Goal: Task Accomplishment & Management: Use online tool/utility

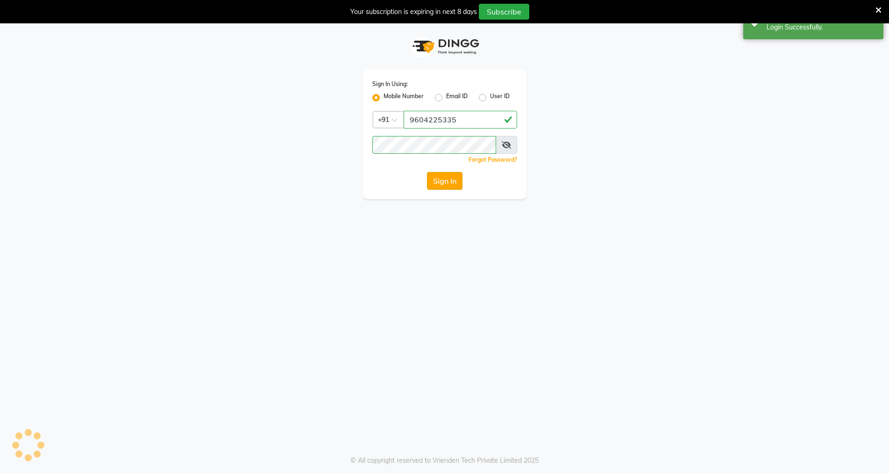
select select "service"
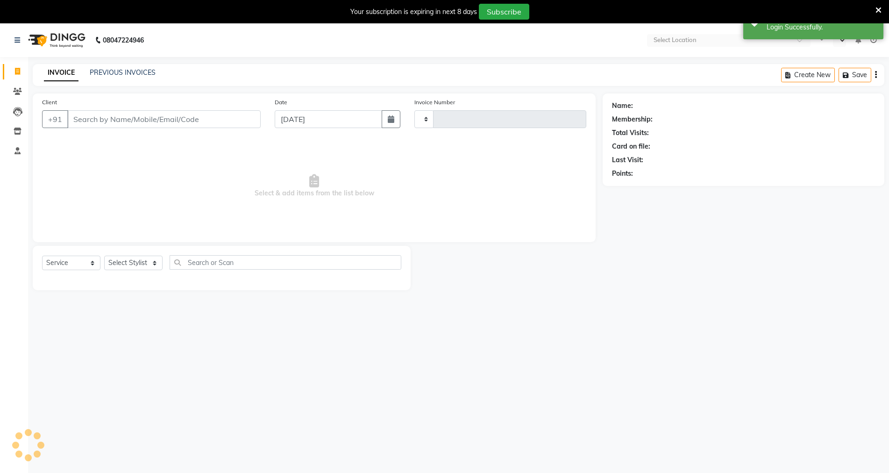
select select "en"
click at [120, 119] on input "Client" at bounding box center [163, 119] width 193 height 18
select select "6947"
type input "3837"
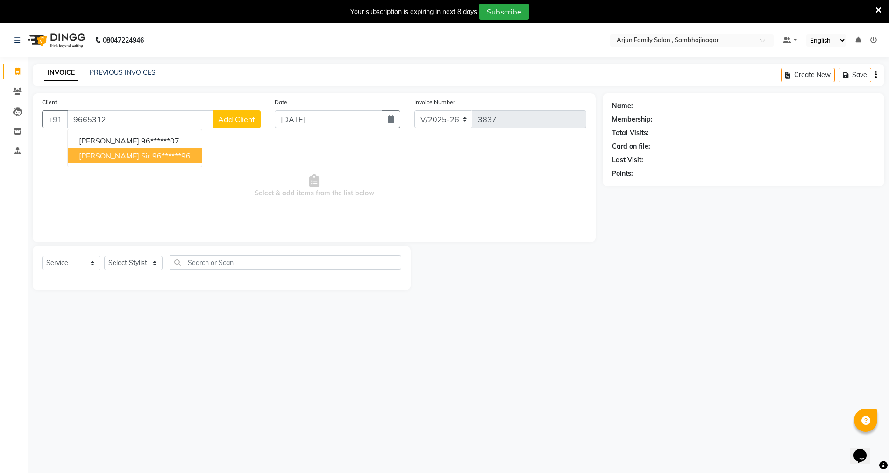
click at [152, 156] on ngb-highlight "96******96" at bounding box center [171, 155] width 38 height 9
type input "96******96"
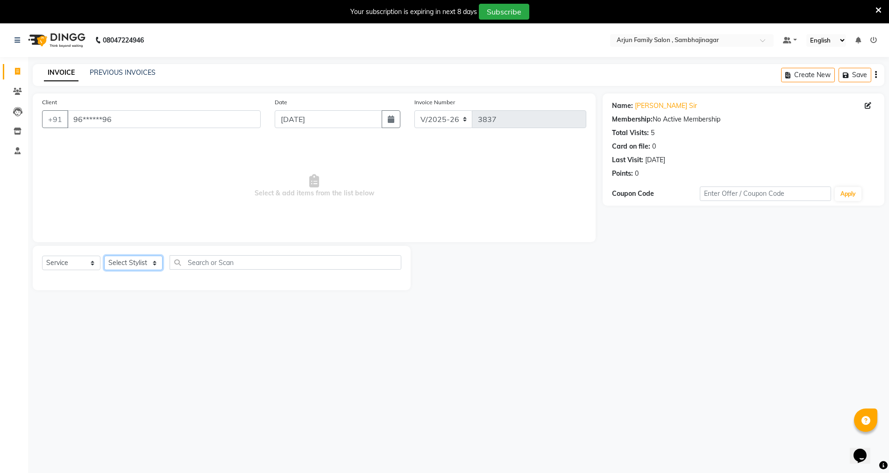
click at [148, 266] on select "Select Stylist arjun [PERSON_NAME] [PERSON_NAME] [PERSON_NAME] [PERSON_NAME]" at bounding box center [133, 262] width 58 height 14
select select "54806"
click at [104, 255] on select "Select Stylist arjun [PERSON_NAME] [PERSON_NAME] [PERSON_NAME] [PERSON_NAME]" at bounding box center [133, 262] width 58 height 14
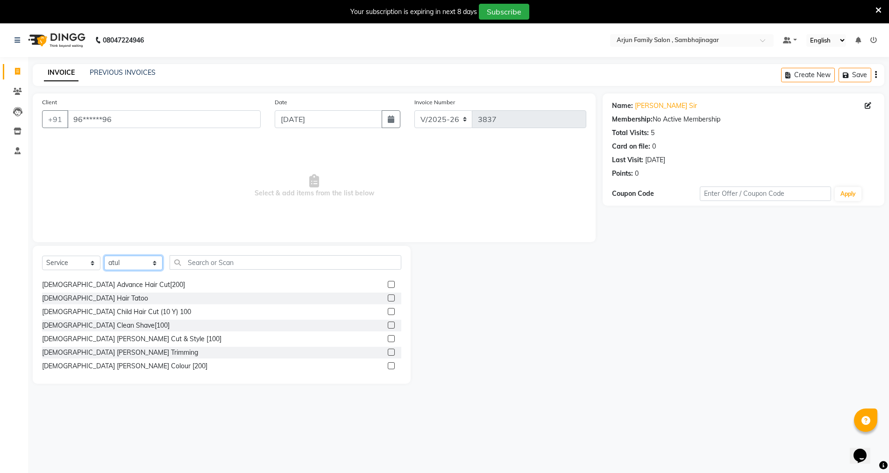
scroll to position [93, 0]
click at [82, 339] on div "[DEMOGRAPHIC_DATA] [PERSON_NAME] Cut & Style [100]" at bounding box center [131, 338] width 179 height 10
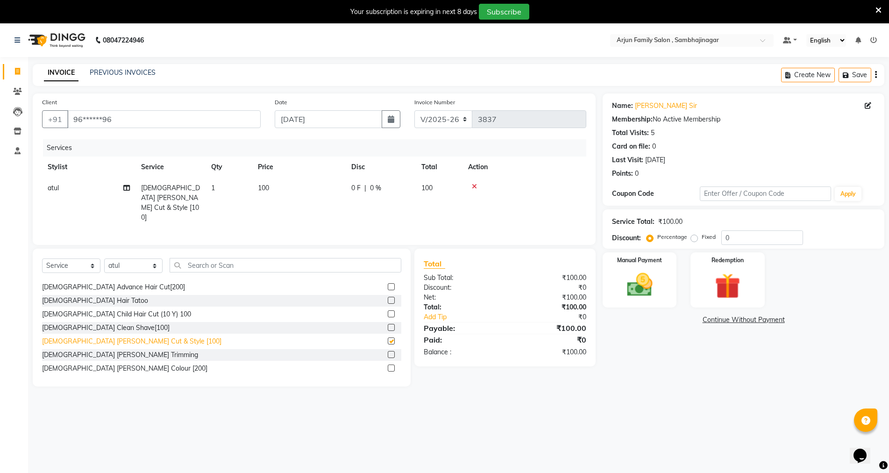
checkbox input "false"
click at [629, 275] on img at bounding box center [639, 284] width 43 height 30
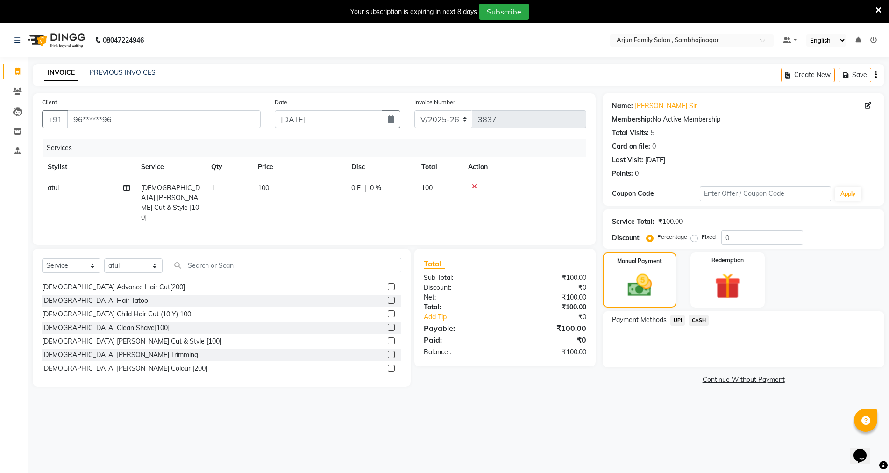
drag, startPoint x: 679, startPoint y: 320, endPoint x: 692, endPoint y: 322, distance: 13.2
click at [679, 320] on span "UPI" at bounding box center [677, 320] width 14 height 11
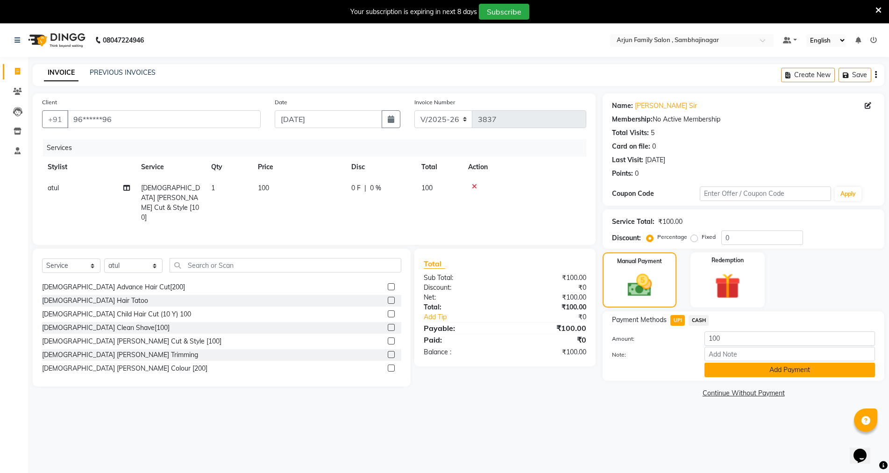
click at [739, 363] on button "Add Payment" at bounding box center [789, 369] width 170 height 14
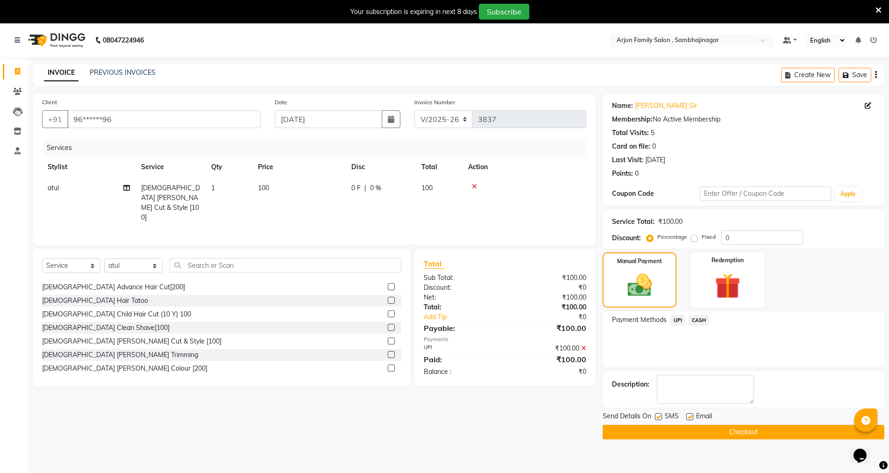
click at [687, 425] on button "Checkout" at bounding box center [743, 431] width 282 height 14
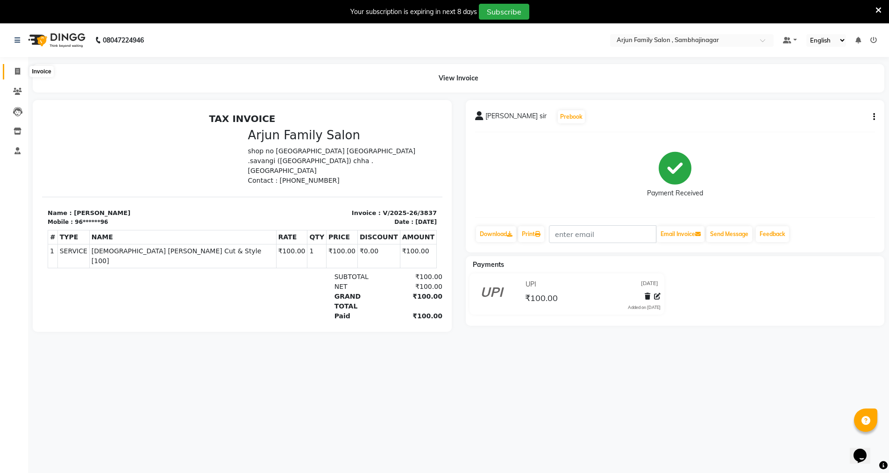
click at [18, 71] on icon at bounding box center [17, 71] width 5 height 7
select select "6947"
select select "service"
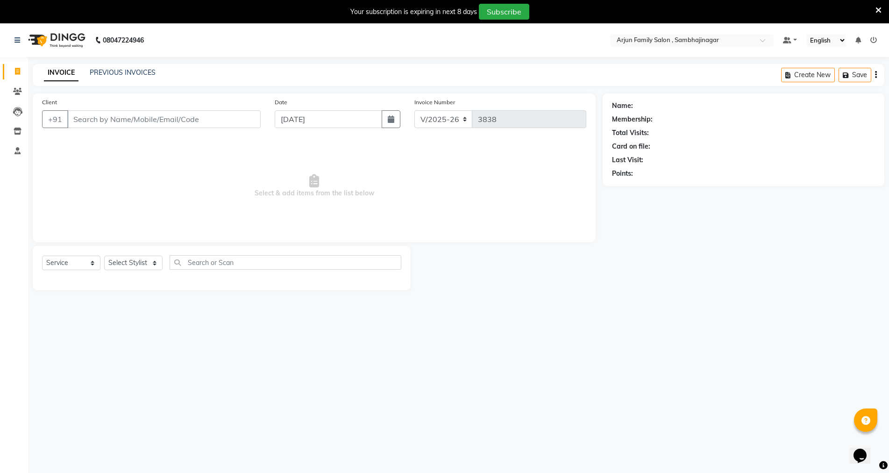
click at [104, 115] on input "Client" at bounding box center [163, 119] width 193 height 18
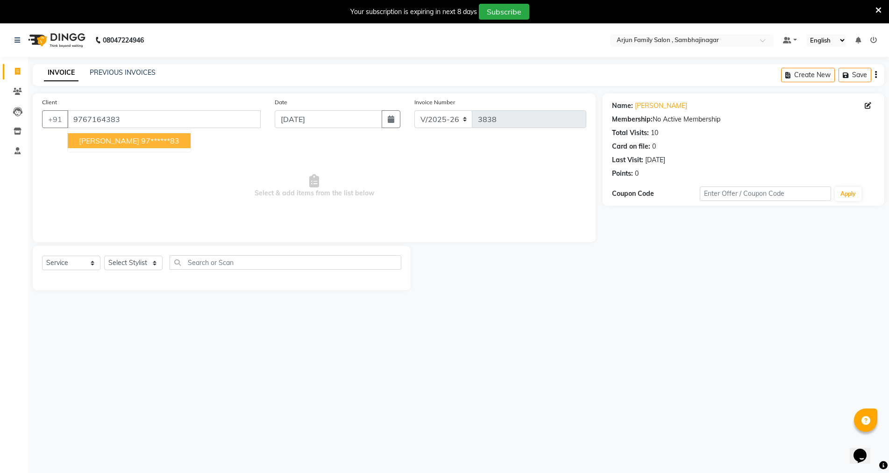
click at [100, 144] on span "[PERSON_NAME]" at bounding box center [109, 140] width 60 height 9
type input "97******83"
click at [127, 259] on select "Select Stylist arjun [PERSON_NAME] [PERSON_NAME] [PERSON_NAME] [PERSON_NAME]" at bounding box center [133, 262] width 58 height 14
select select "83793"
click at [104, 255] on select "Select Stylist arjun [PERSON_NAME] [PERSON_NAME] [PERSON_NAME] [PERSON_NAME]" at bounding box center [133, 262] width 58 height 14
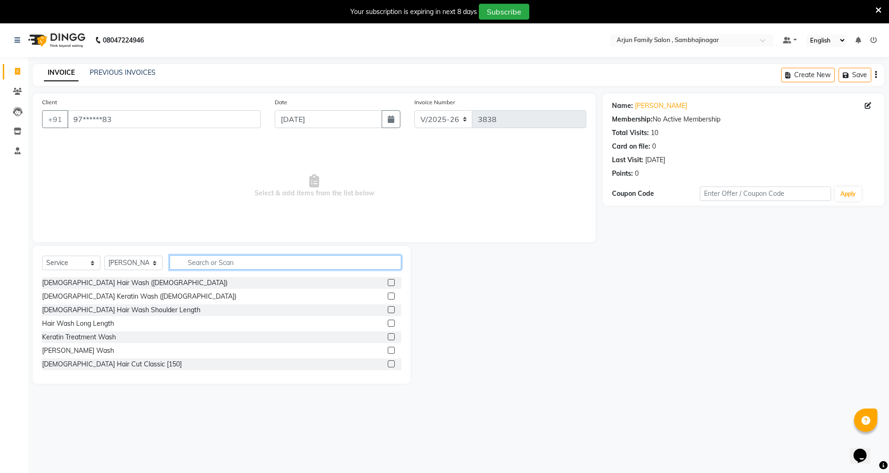
click at [215, 259] on input "text" at bounding box center [285, 262] width 232 height 14
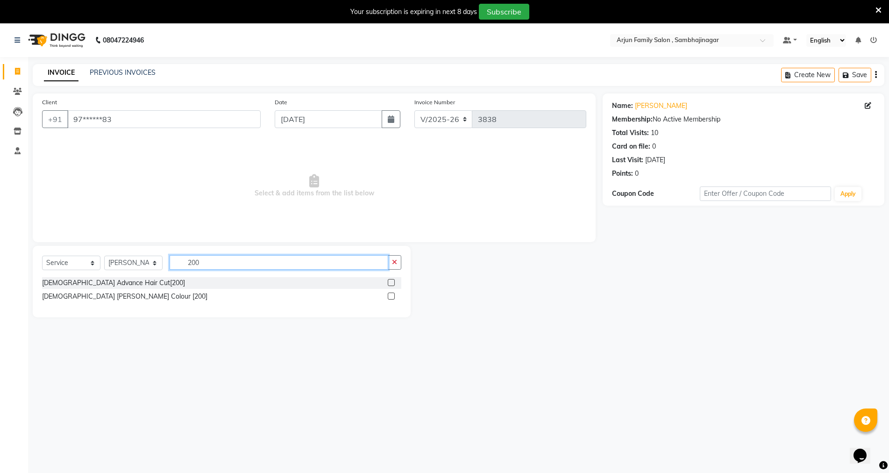
type input "200"
click at [390, 283] on label at bounding box center [391, 282] width 7 height 7
click at [390, 283] on input "checkbox" at bounding box center [391, 283] width 6 height 6
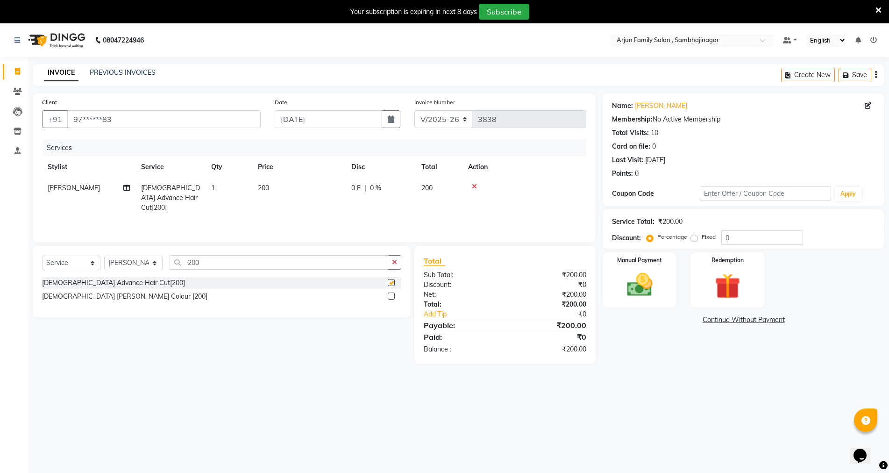
checkbox input "false"
click at [647, 271] on img at bounding box center [639, 284] width 43 height 30
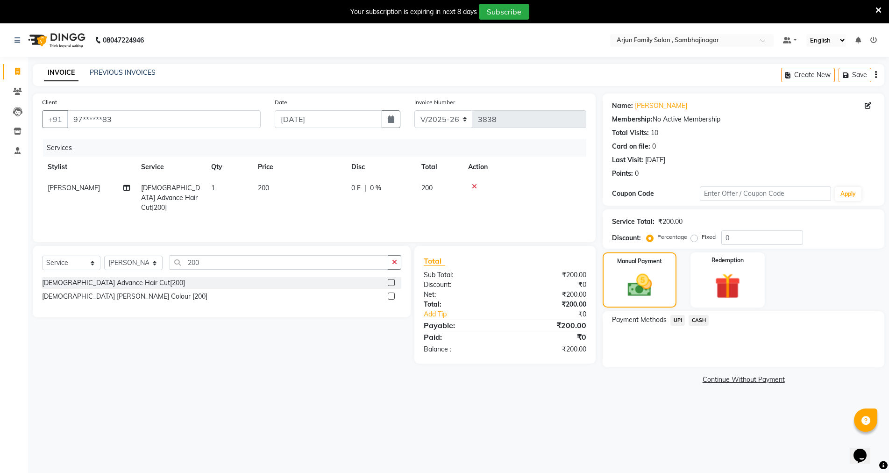
click at [676, 319] on span "UPI" at bounding box center [677, 320] width 14 height 11
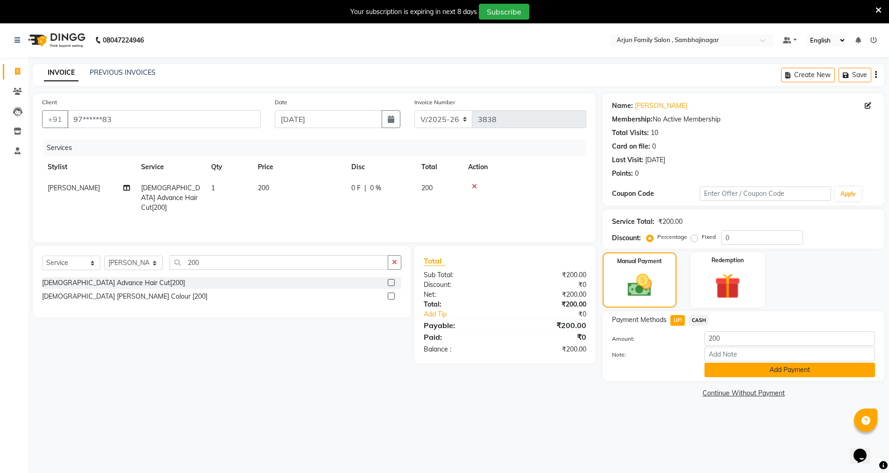
click at [778, 369] on button "Add Payment" at bounding box center [789, 369] width 170 height 14
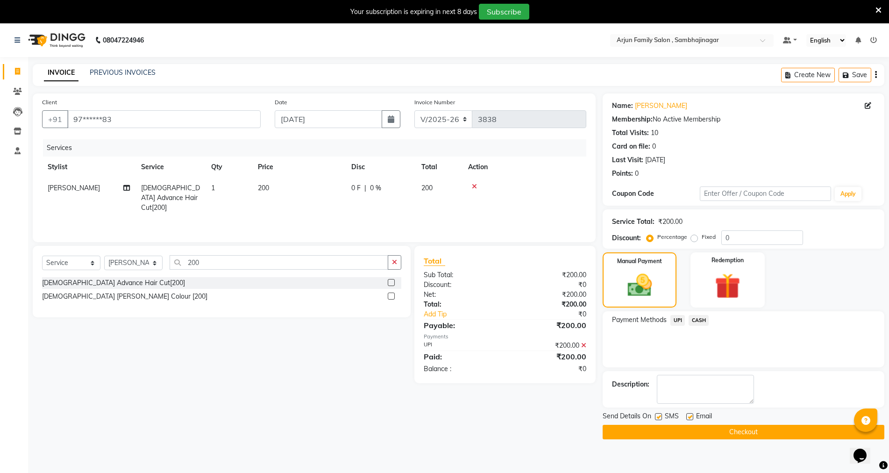
click at [757, 430] on button "Checkout" at bounding box center [743, 431] width 282 height 14
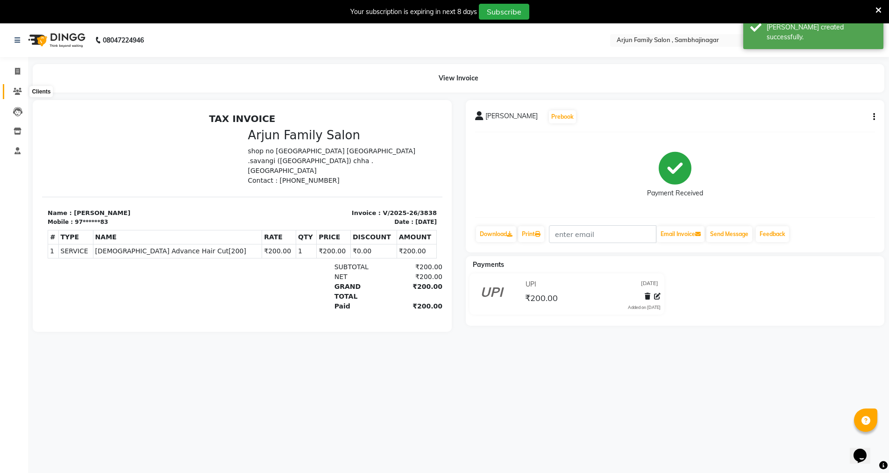
click at [18, 93] on icon at bounding box center [17, 91] width 9 height 7
